Goal: Book appointment/travel/reservation

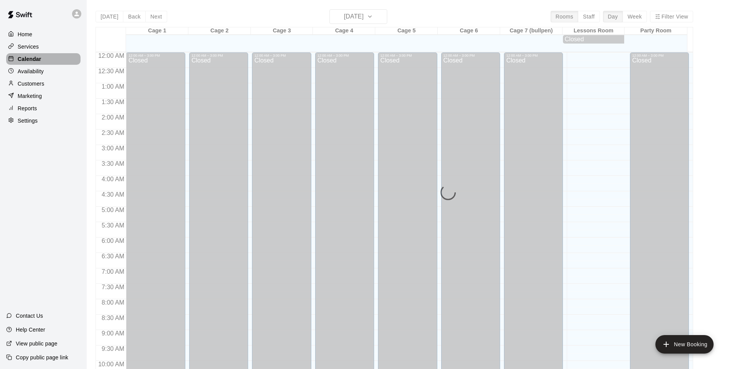
click at [28, 59] on p "Calendar" at bounding box center [30, 59] width 24 height 8
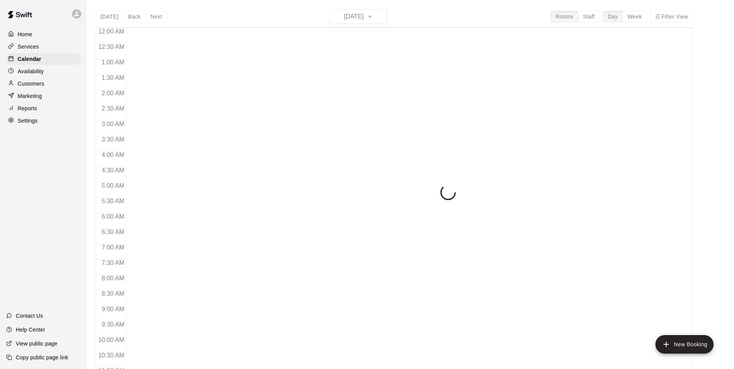
scroll to position [390, 0]
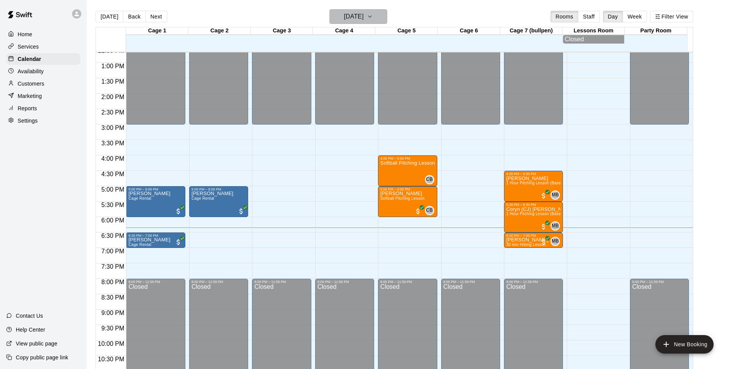
click at [373, 17] on icon "button" at bounding box center [370, 16] width 6 height 9
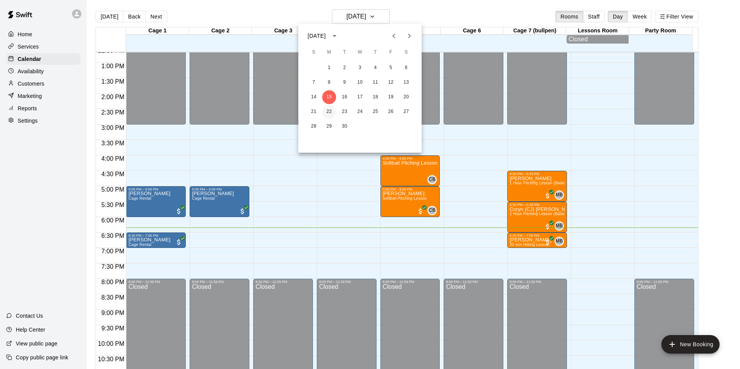
click at [331, 109] on button "22" at bounding box center [329, 112] width 14 height 14
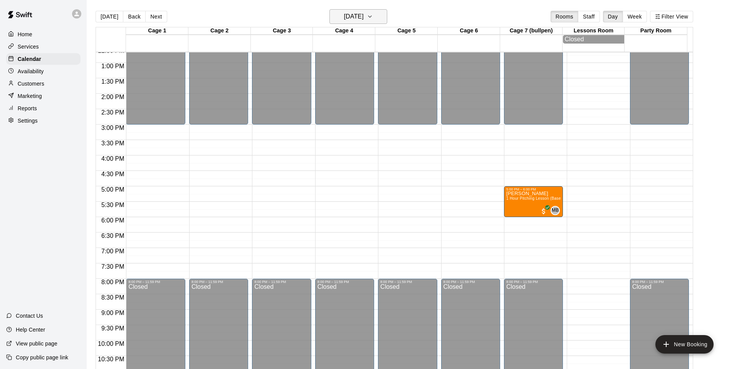
click at [364, 13] on h6 "Monday Sep 22" at bounding box center [354, 16] width 20 height 11
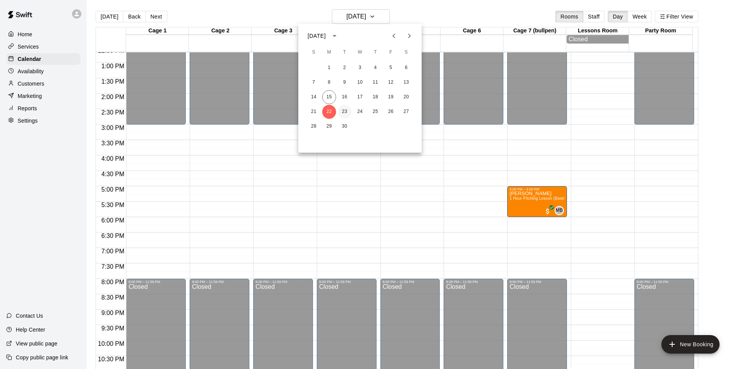
click at [346, 111] on button "23" at bounding box center [345, 112] width 14 height 14
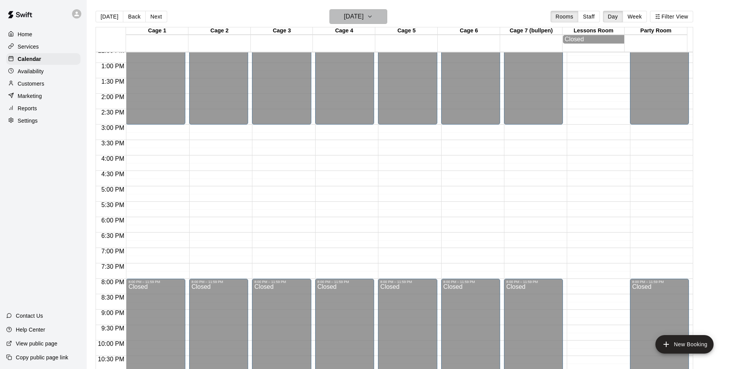
click at [378, 14] on button "Tuesday Sep 23" at bounding box center [358, 16] width 58 height 15
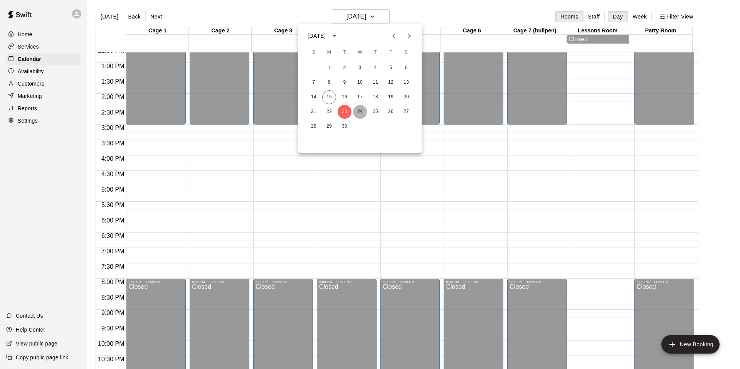
click at [362, 112] on button "24" at bounding box center [360, 112] width 14 height 14
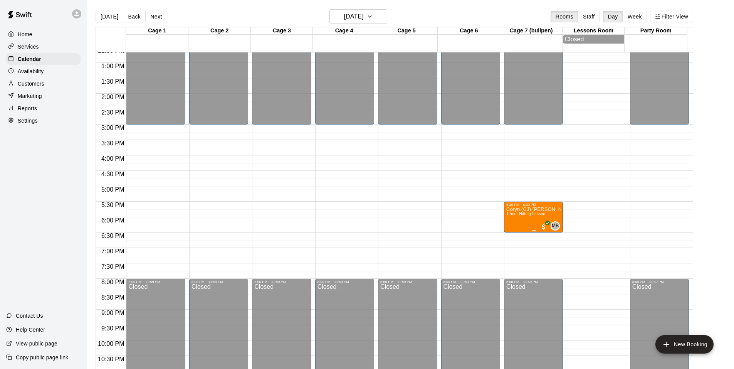
click at [533, 232] on div "5:30 PM – 6:30 PM Coryn (CJ) Johnson 1 hour Hitting Lesson MB 0" at bounding box center [533, 217] width 59 height 31
click at [385, 19] on div at bounding box center [370, 184] width 740 height 369
click at [373, 15] on icon "button" at bounding box center [370, 16] width 6 height 9
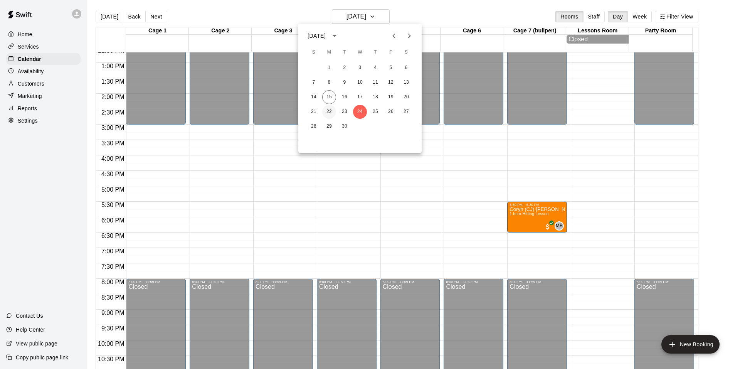
click at [330, 113] on button "22" at bounding box center [329, 112] width 14 height 14
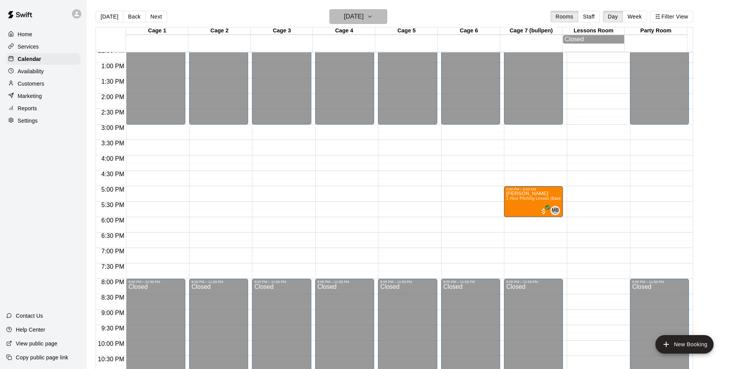
click at [364, 16] on h6 "Monday Sep 22" at bounding box center [354, 16] width 20 height 11
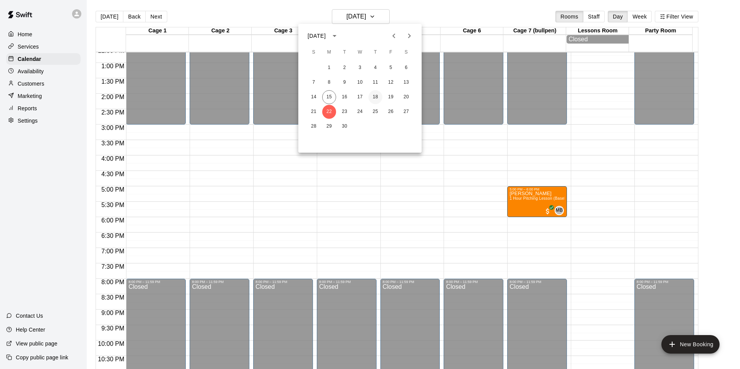
click at [378, 96] on button "18" at bounding box center [375, 97] width 14 height 14
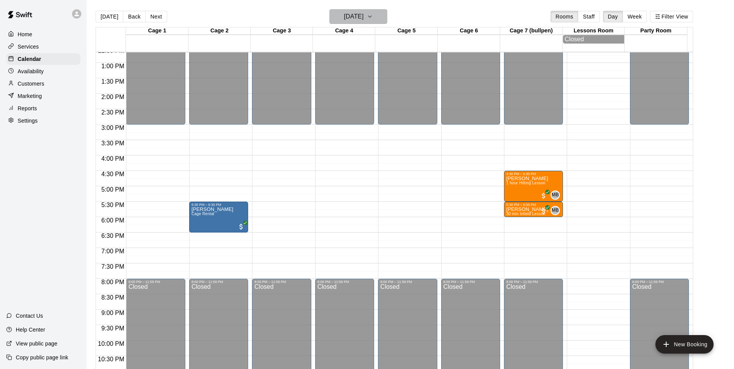
click at [363, 15] on h6 "Thursday Sep 18" at bounding box center [354, 16] width 20 height 11
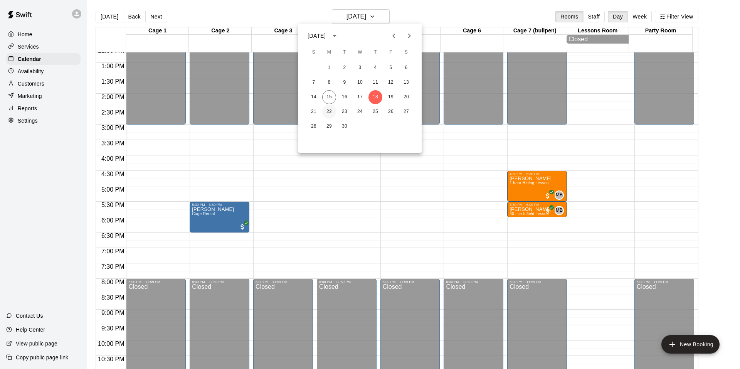
click at [328, 111] on button "22" at bounding box center [329, 112] width 14 height 14
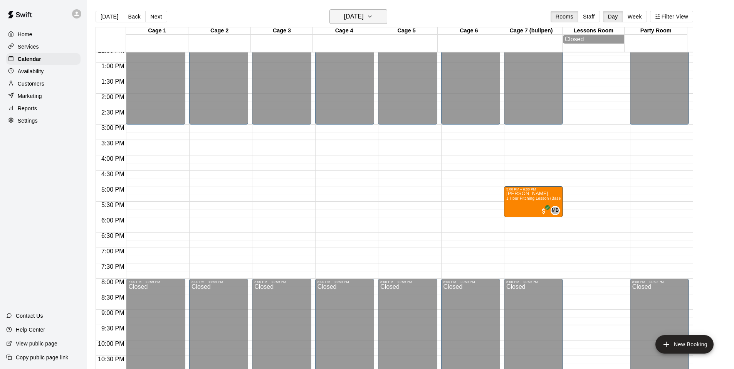
click at [373, 16] on icon "button" at bounding box center [370, 16] width 6 height 9
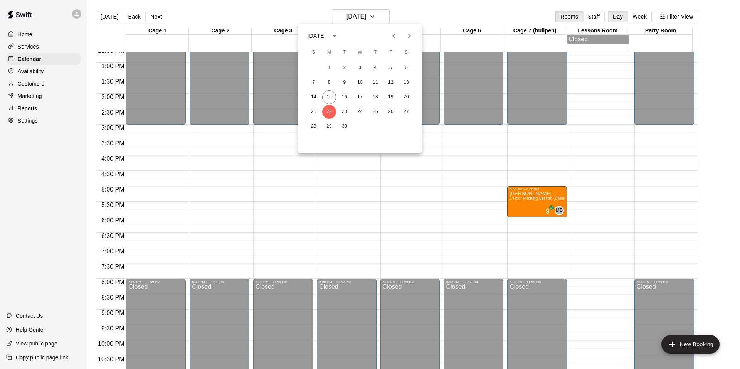
click at [383, 16] on div at bounding box center [370, 184] width 740 height 369
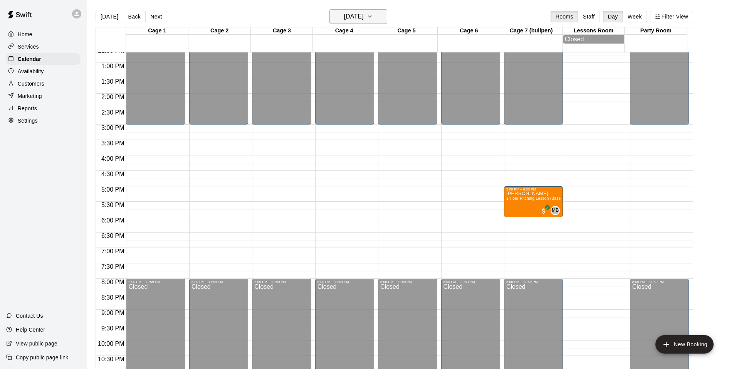
click at [387, 17] on button "Monday Sep 22" at bounding box center [358, 16] width 58 height 15
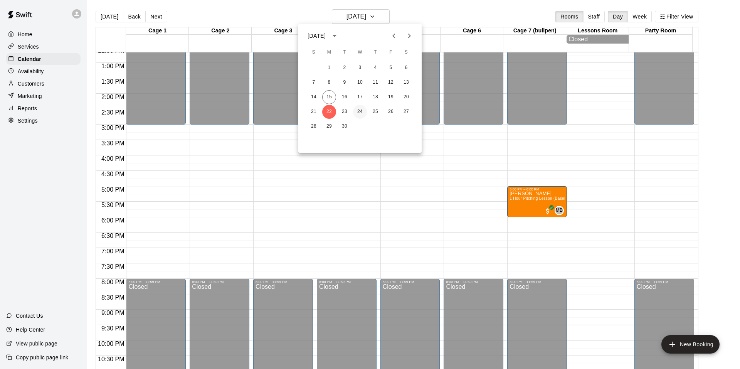
click at [361, 111] on button "24" at bounding box center [360, 112] width 14 height 14
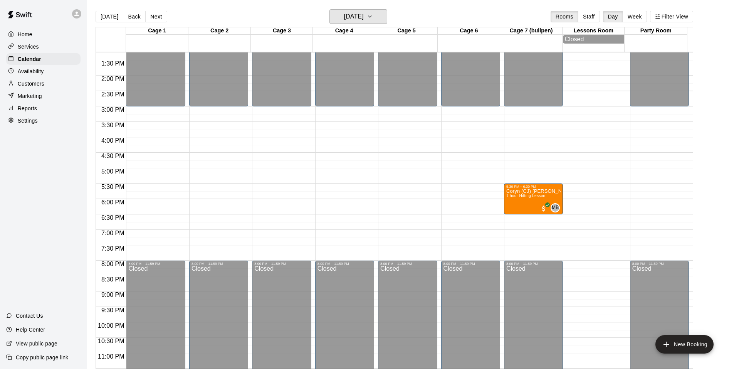
scroll to position [417, 0]
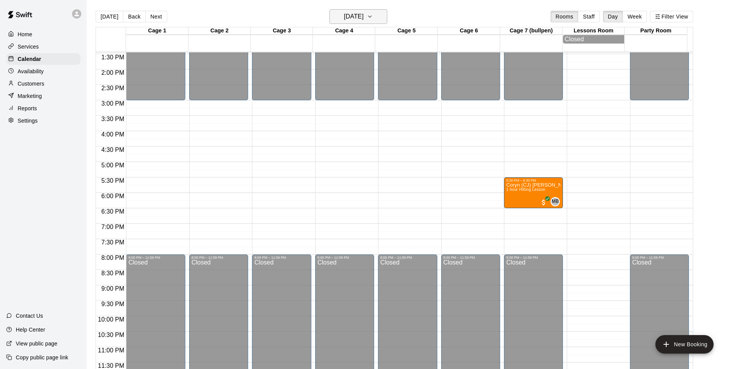
click at [373, 18] on icon "button" at bounding box center [370, 16] width 6 height 9
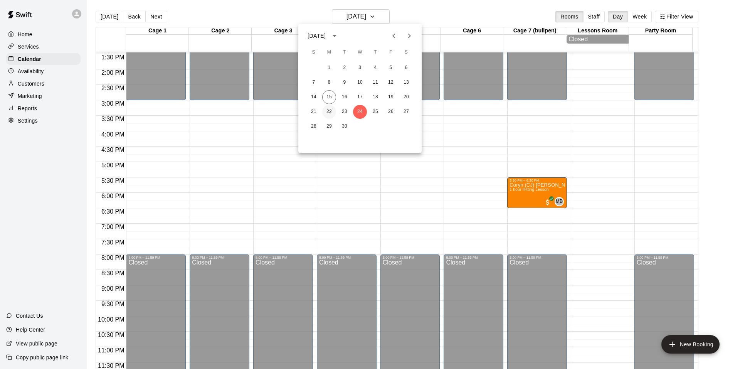
click at [330, 111] on button "22" at bounding box center [329, 112] width 14 height 14
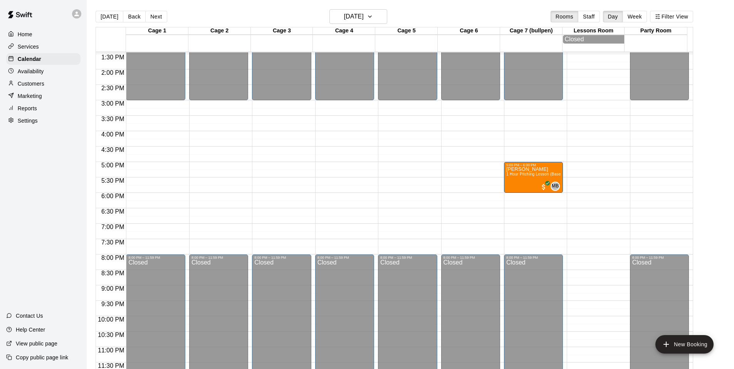
click at [523, 201] on div "12:00 AM – 3:00 PM Closed 5:00 PM – 6:00 PM Brady Dickerson 1 Hour Pitching Les…" at bounding box center [533, 8] width 59 height 740
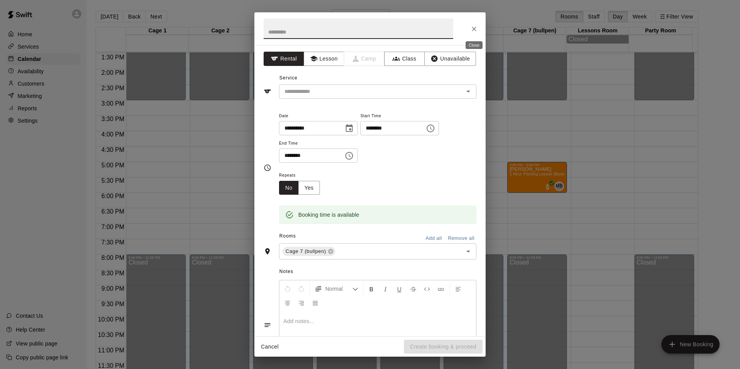
click at [476, 29] on icon "Close" at bounding box center [474, 29] width 8 height 8
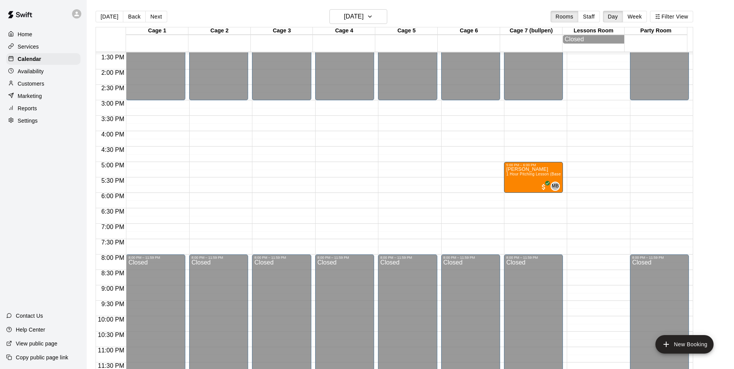
click at [139, 170] on div "12:00 AM – 3:00 PM Closed 8:00 PM – 11:59 PM Closed" at bounding box center [155, 8] width 59 height 740
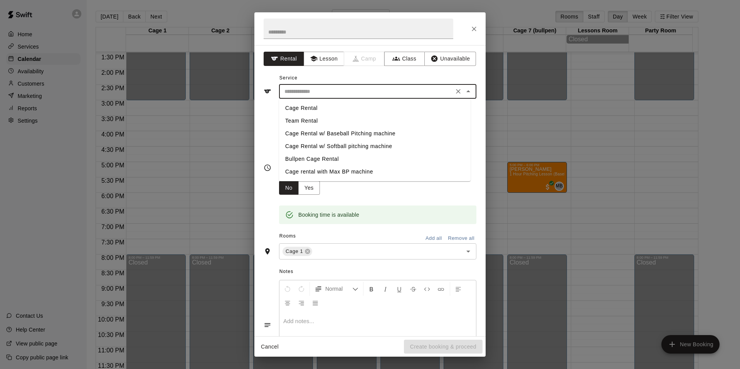
click at [300, 92] on input "text" at bounding box center [366, 92] width 170 height 10
click at [301, 104] on li "Cage Rental" at bounding box center [375, 108] width 192 height 13
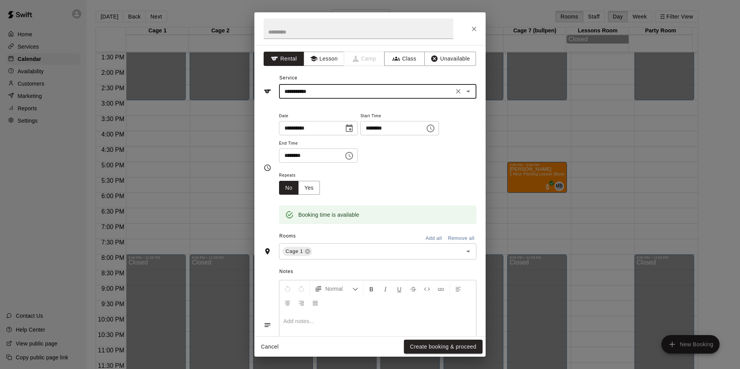
click at [305, 97] on div "**********" at bounding box center [377, 91] width 197 height 14
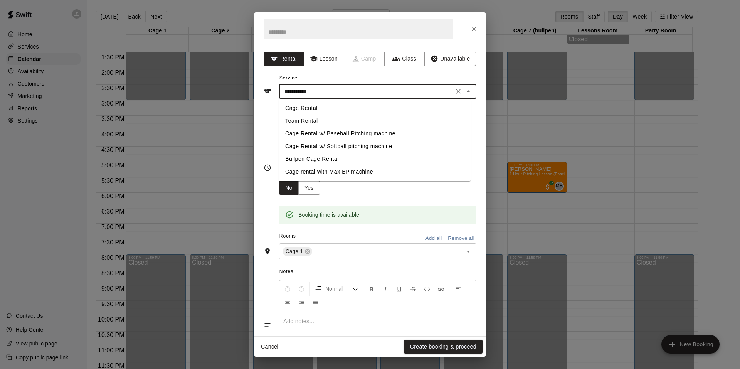
click at [318, 158] on li "Bullpen Cage Rental" at bounding box center [375, 159] width 192 height 13
type input "**********"
click at [318, 92] on input "**********" at bounding box center [366, 92] width 170 height 10
click at [454, 94] on icon "Clear" at bounding box center [458, 91] width 8 height 8
click at [313, 108] on li "Cage Rental" at bounding box center [375, 108] width 192 height 13
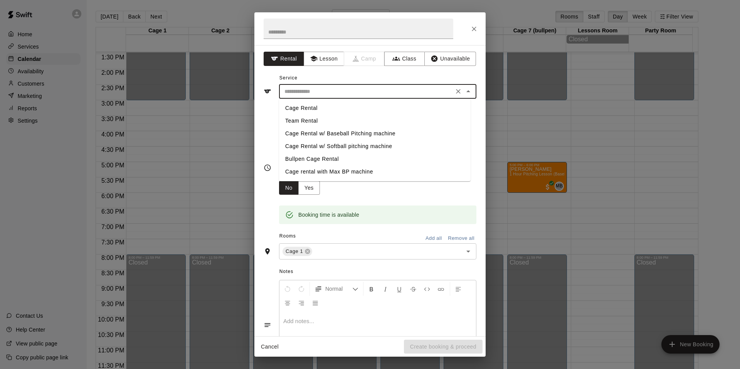
type input "**********"
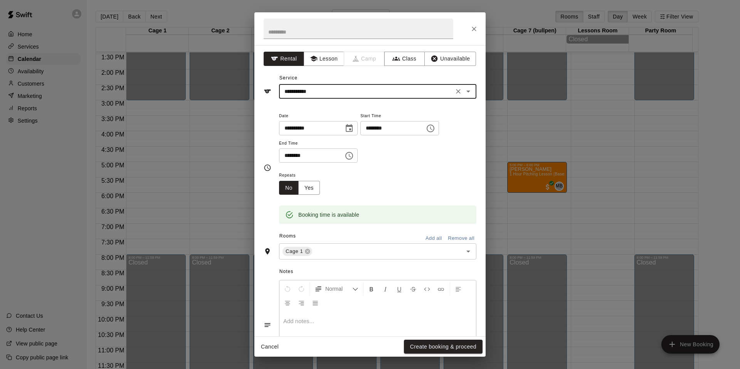
click at [435, 130] on icon "Choose time, selected time is 5:15 PM" at bounding box center [430, 128] width 9 height 9
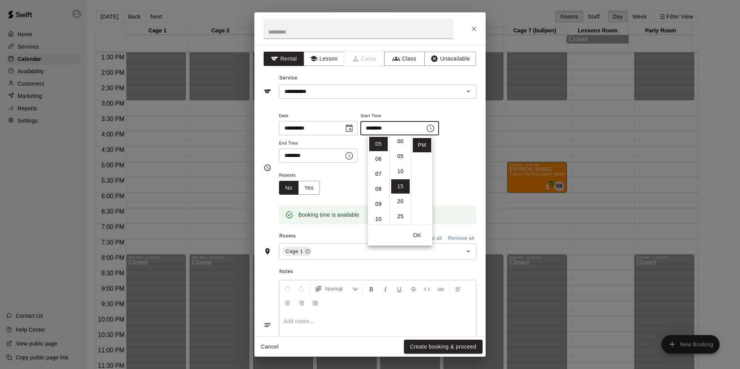
scroll to position [0, 0]
click at [401, 141] on li "00" at bounding box center [400, 144] width 18 height 14
type input "********"
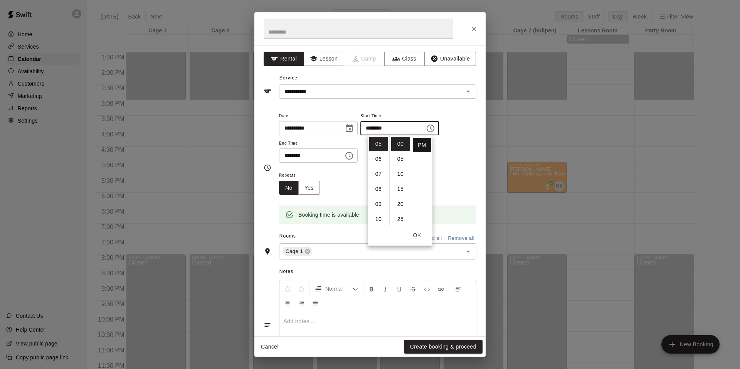
click at [426, 146] on li "PM" at bounding box center [422, 145] width 18 height 14
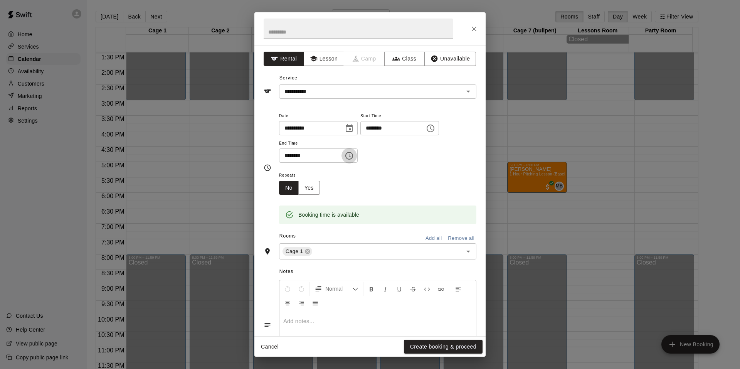
click at [353, 158] on icon "Choose time, selected time is 5:45 PM" at bounding box center [349, 156] width 8 height 8
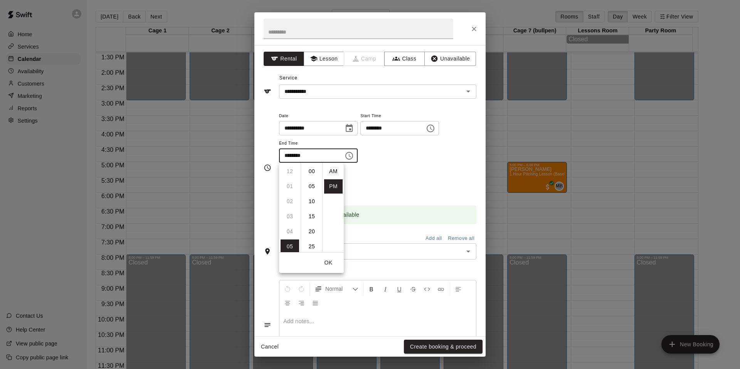
scroll to position [14, 0]
click at [294, 186] on li "06" at bounding box center [290, 186] width 18 height 14
click at [313, 171] on li "00" at bounding box center [311, 171] width 18 height 14
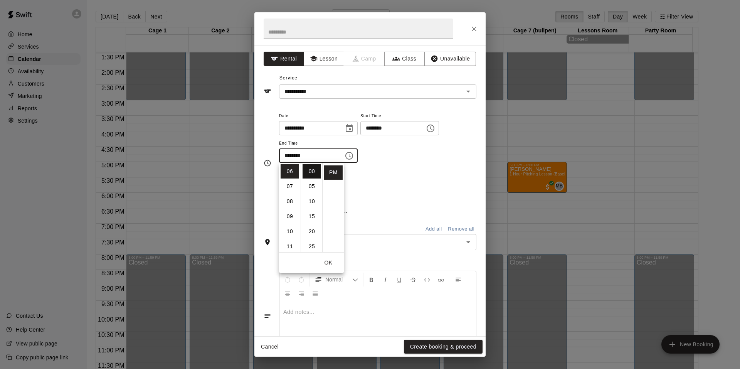
type input "********"
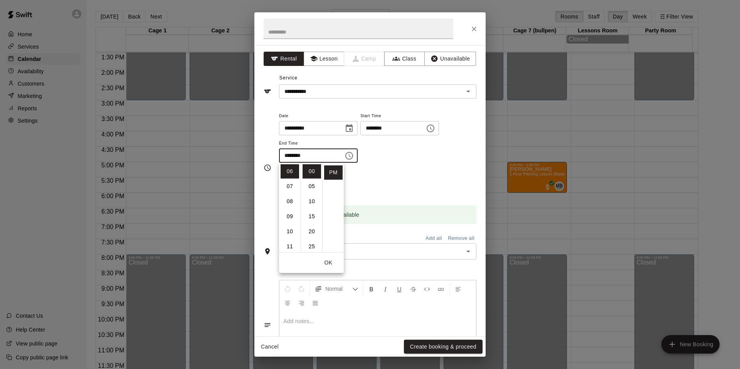
drag, startPoint x: 426, startPoint y: 180, endPoint x: 420, endPoint y: 180, distance: 5.8
click at [423, 180] on div "Repeats No Yes" at bounding box center [377, 182] width 197 height 24
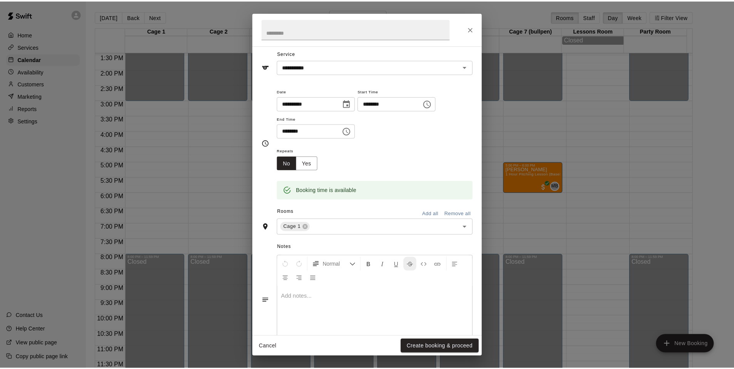
scroll to position [48, 0]
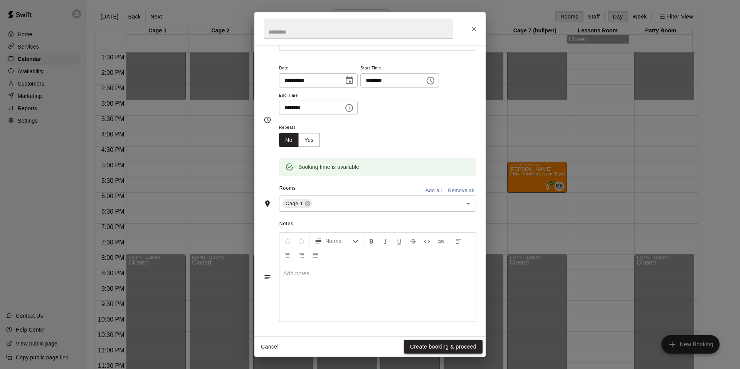
click at [455, 348] on button "Create booking & proceed" at bounding box center [443, 346] width 79 height 14
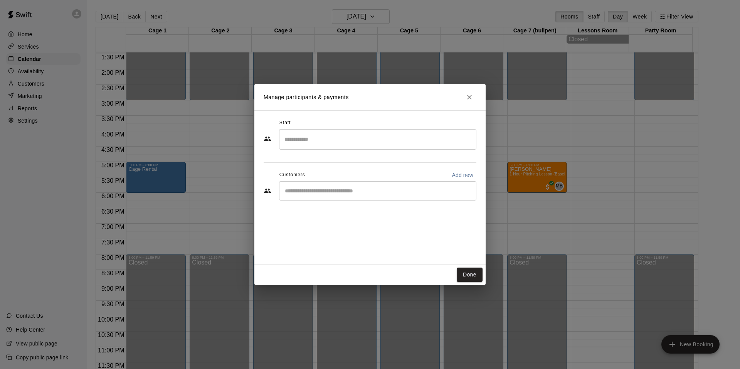
click at [306, 132] on div "Staff ​" at bounding box center [370, 133] width 213 height 33
click at [300, 136] on input "Search staff" at bounding box center [377, 139] width 190 height 13
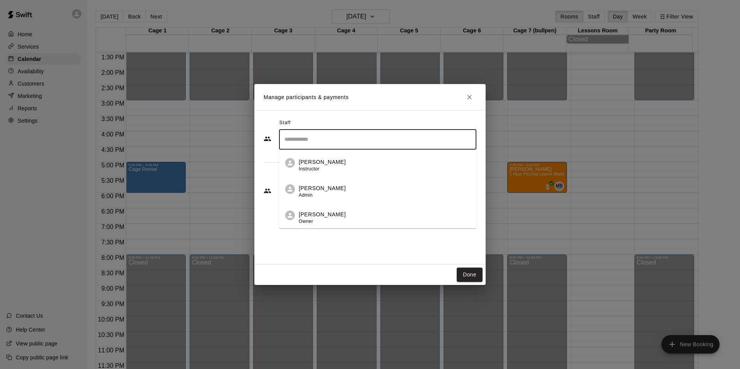
click at [311, 197] on span "Admin" at bounding box center [306, 194] width 14 height 5
click at [310, 193] on div "Staff ​ Customers Add new ​" at bounding box center [370, 162] width 213 height 91
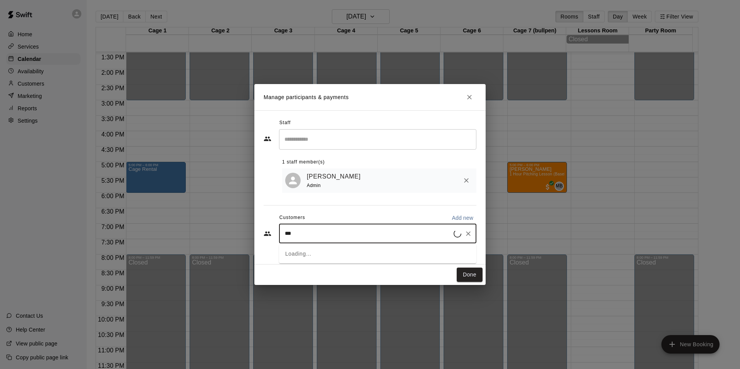
type input "****"
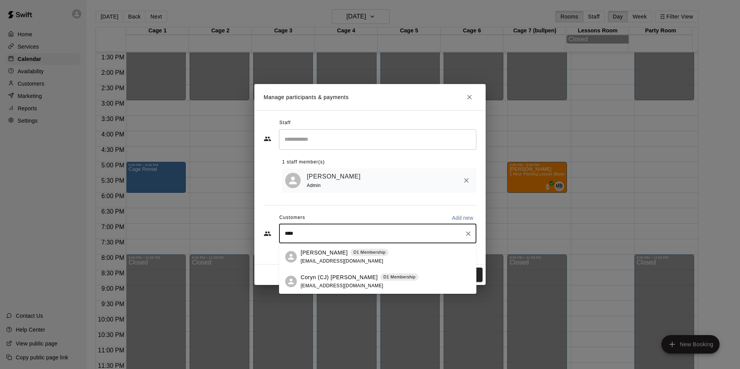
click at [329, 257] on div "Coryn Johnson D1 Membership jkayce@ymail.com" at bounding box center [345, 257] width 88 height 17
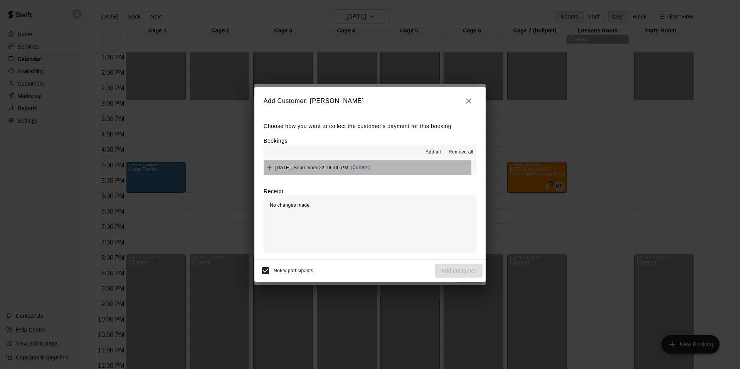
click at [304, 170] on span "Monday, September 22: 05:00 PM" at bounding box center [311, 167] width 73 height 5
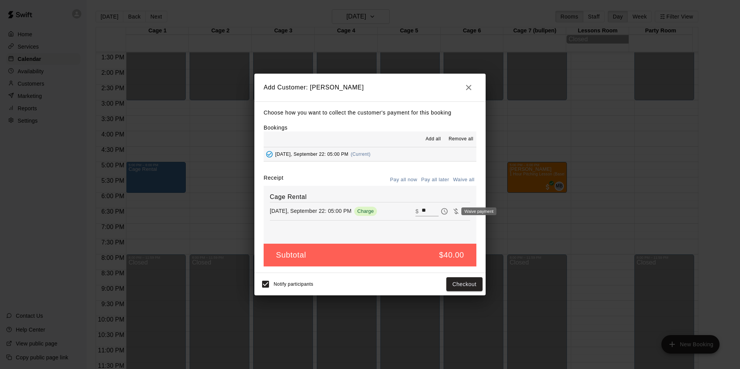
click at [452, 212] on icon "Waive payment" at bounding box center [456, 211] width 8 height 8
type input "*"
click at [465, 284] on button "Add customer" at bounding box center [458, 284] width 47 height 14
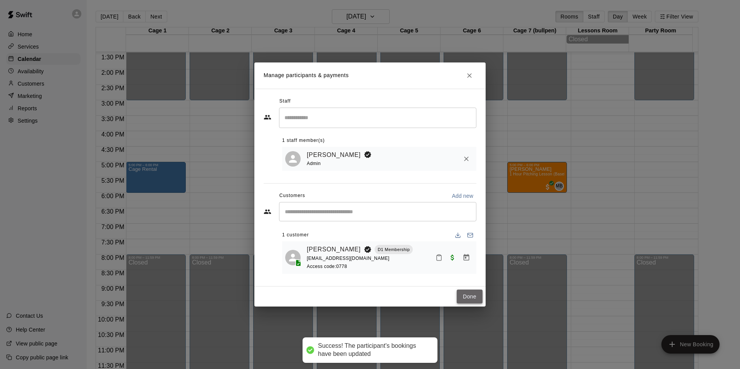
click at [469, 301] on button "Done" at bounding box center [470, 296] width 26 height 14
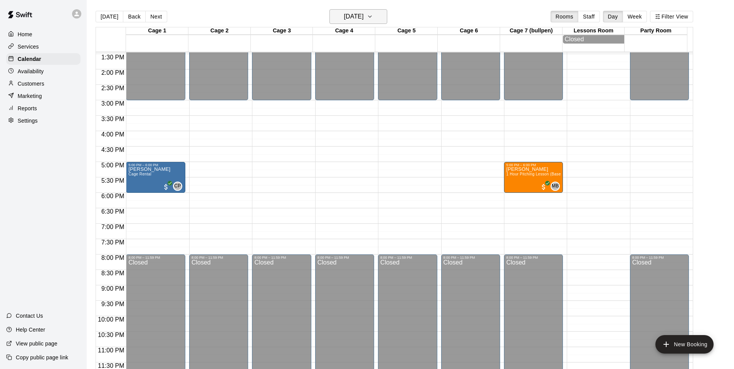
click at [346, 21] on h6 "Monday Sep 22" at bounding box center [354, 16] width 20 height 11
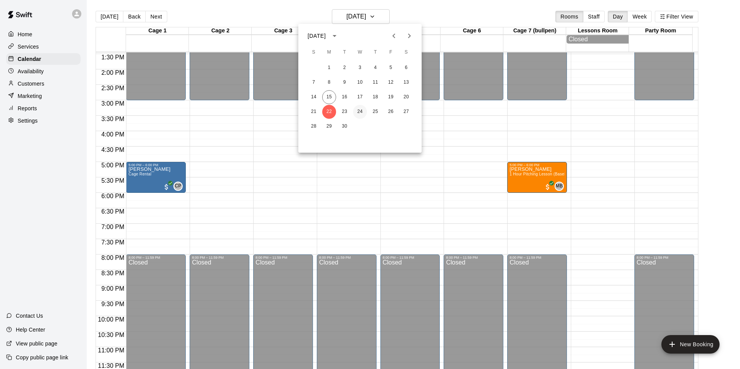
click at [363, 110] on button "24" at bounding box center [360, 112] width 14 height 14
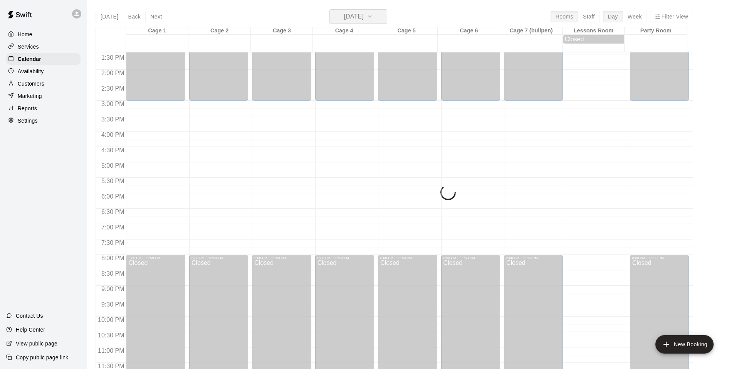
scroll to position [417, 0]
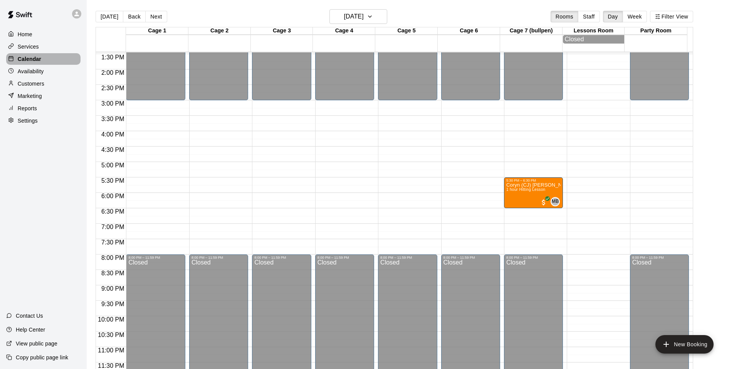
click at [33, 60] on p "Calendar" at bounding box center [30, 59] width 24 height 8
click at [640, 14] on button "Week" at bounding box center [635, 17] width 24 height 12
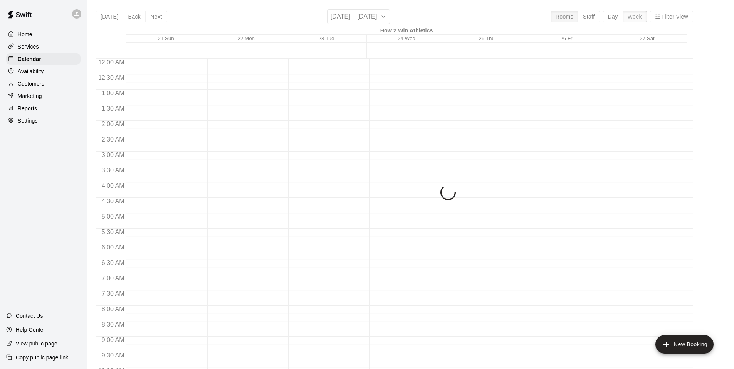
scroll to position [422, 0]
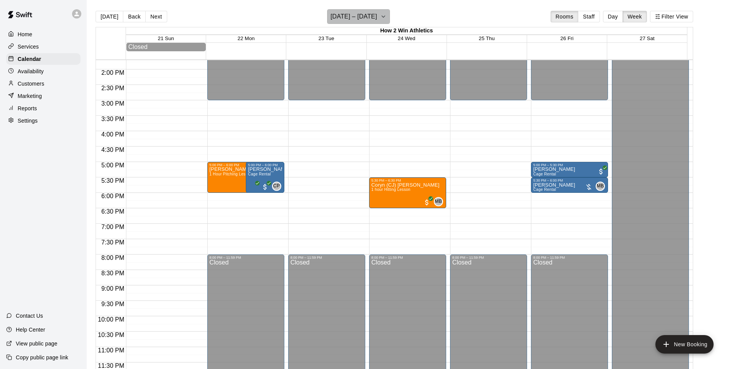
click at [386, 17] on icon "button" at bounding box center [383, 16] width 6 height 9
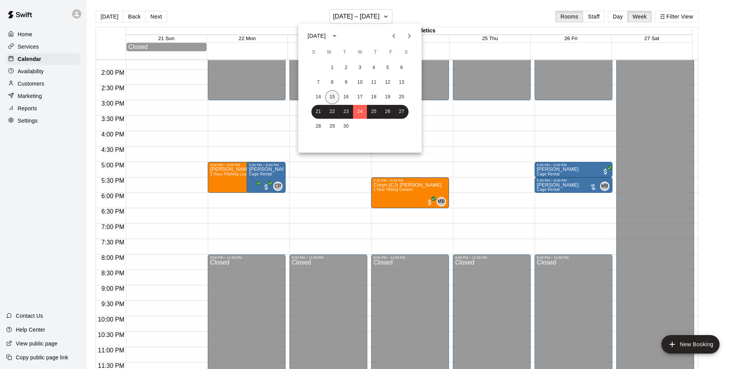
click at [337, 96] on button "15" at bounding box center [332, 97] width 14 height 14
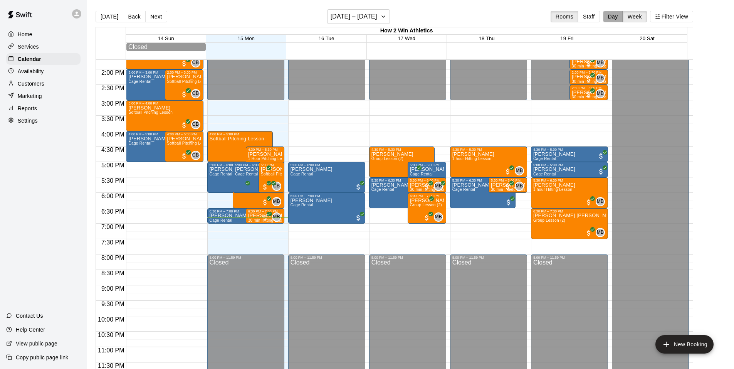
click at [620, 18] on button "Day" at bounding box center [613, 17] width 20 height 12
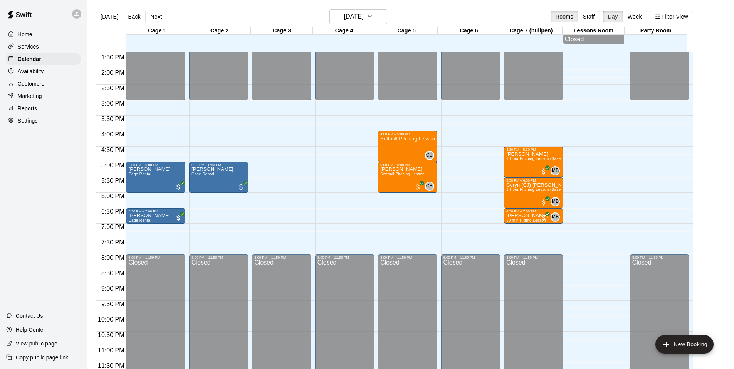
scroll to position [12, 0]
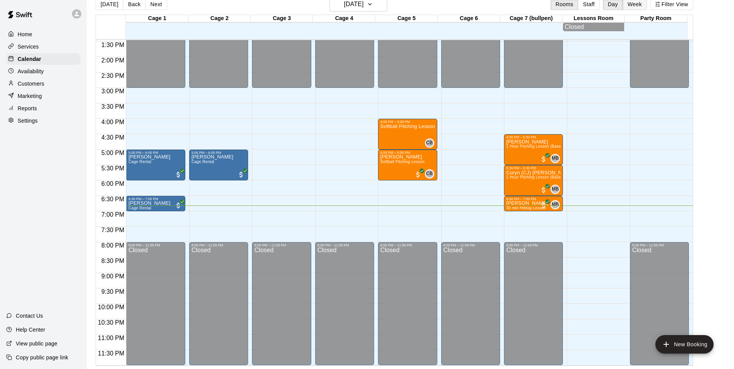
click at [632, 4] on button "Week" at bounding box center [635, 4] width 24 height 12
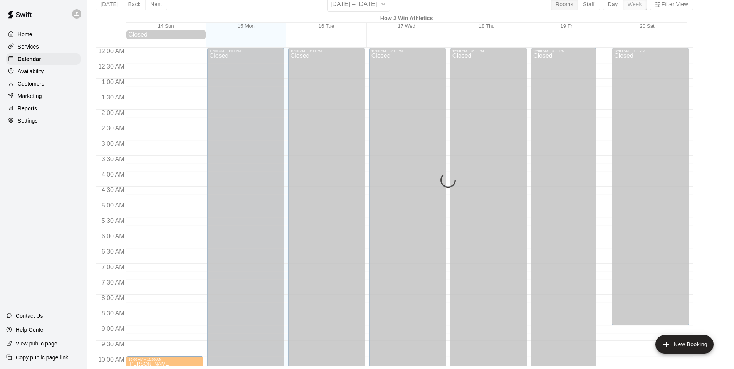
scroll to position [425, 0]
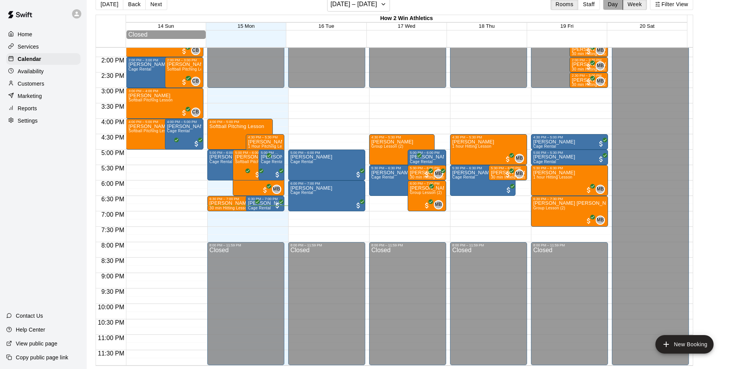
click at [621, 4] on button "Day" at bounding box center [613, 4] width 20 height 12
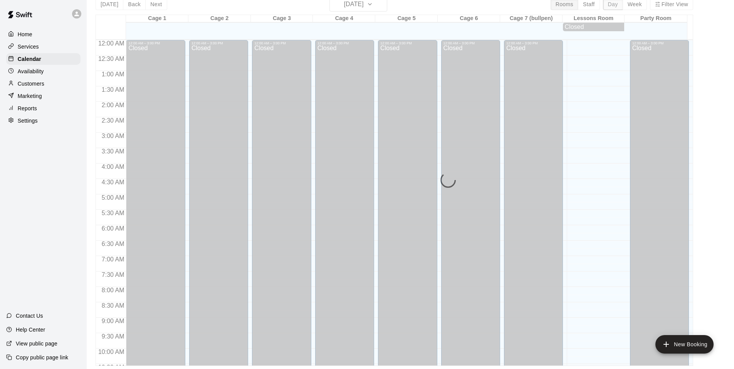
scroll to position [417, 0]
